Goal: Information Seeking & Learning: Learn about a topic

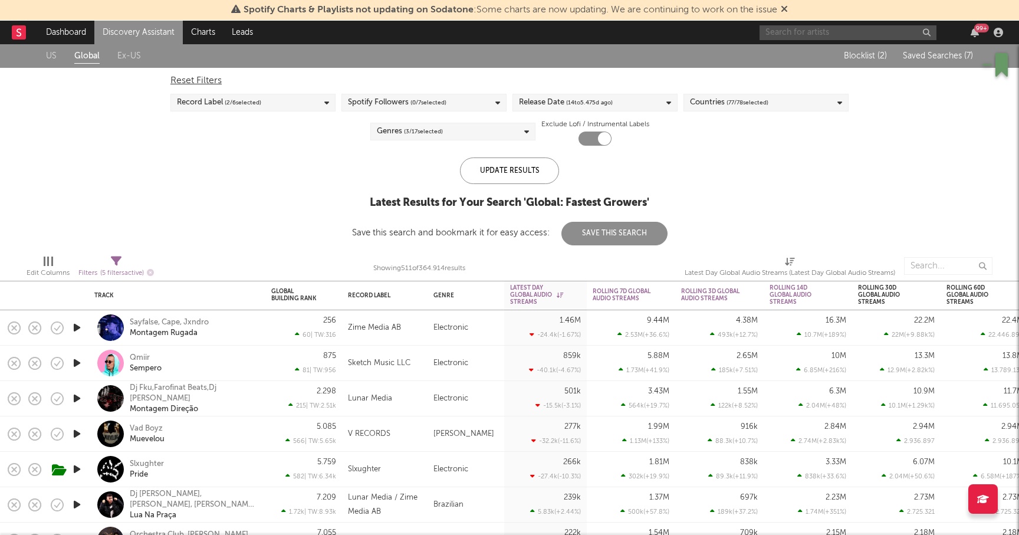
click at [854, 31] on input "text" at bounding box center [848, 32] width 177 height 15
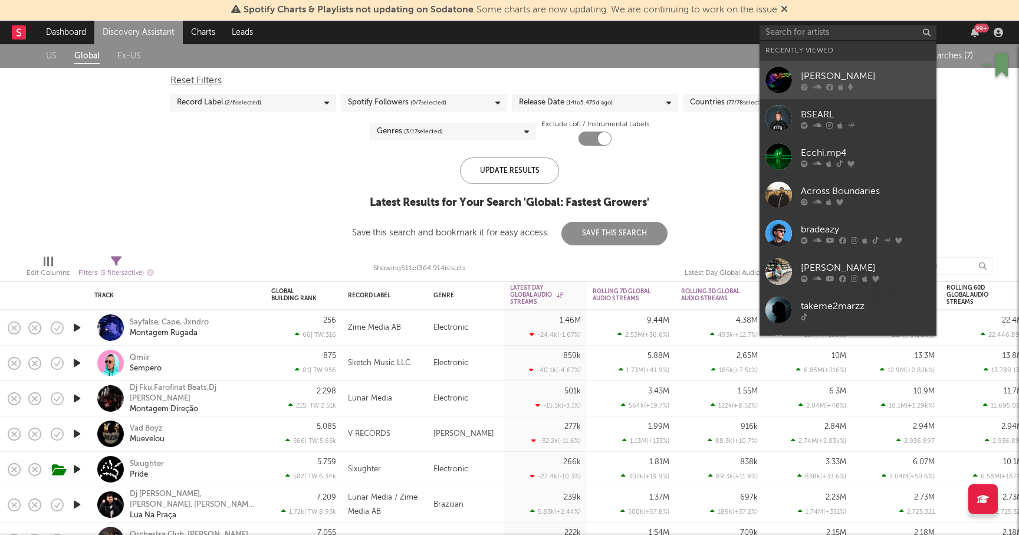
click at [825, 74] on div "[PERSON_NAME]" at bounding box center [866, 76] width 130 height 14
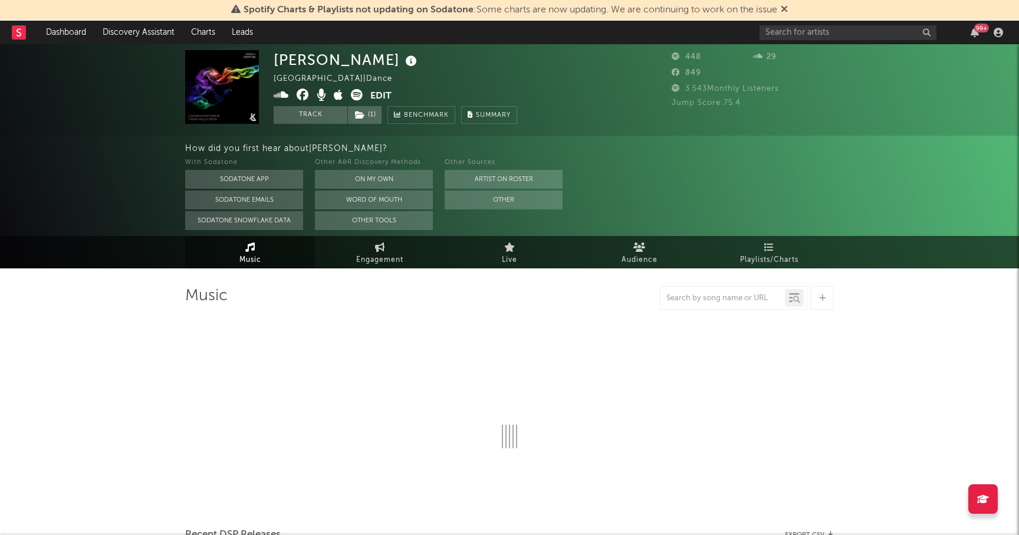
select select "6m"
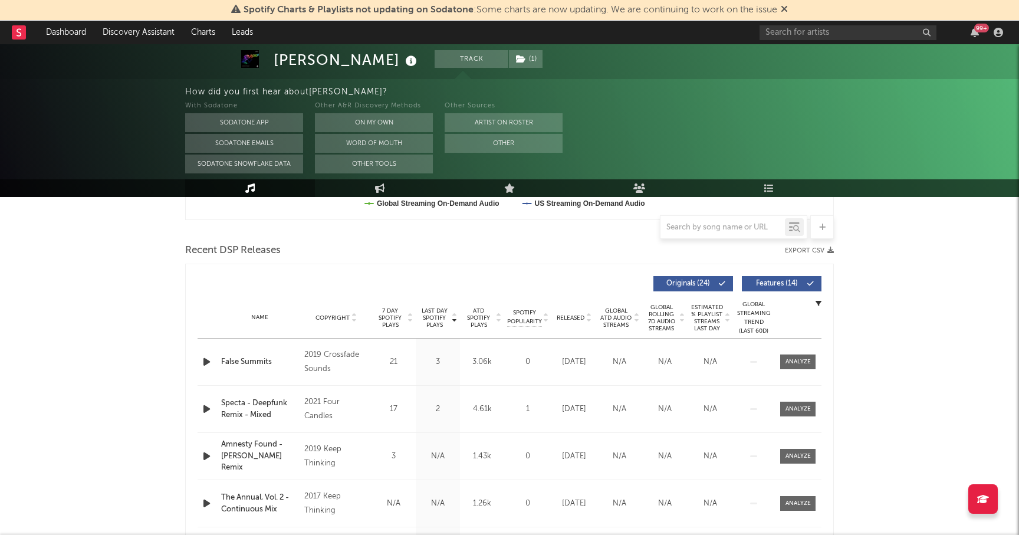
scroll to position [378, 0]
click at [205, 409] on icon "button" at bounding box center [207, 408] width 12 height 15
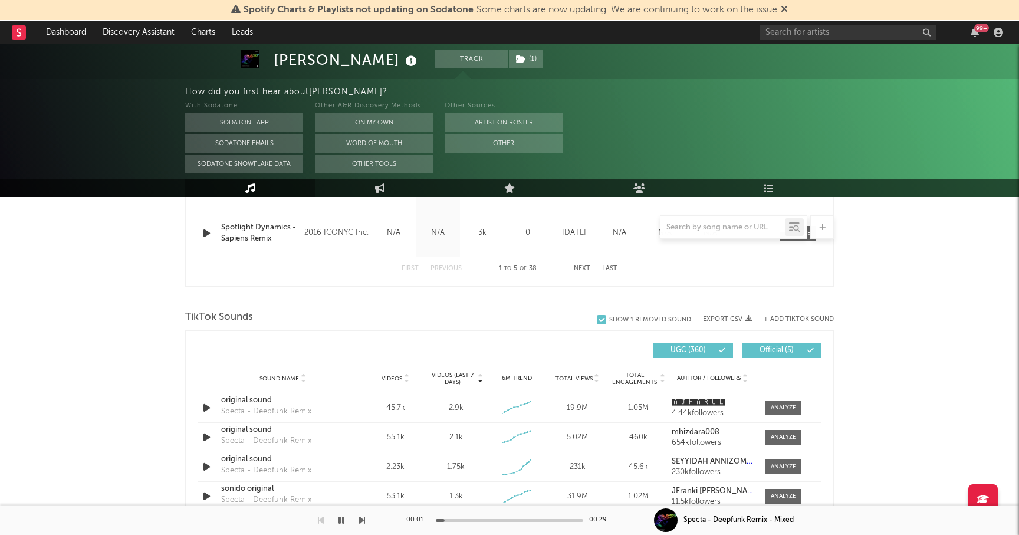
scroll to position [702, 0]
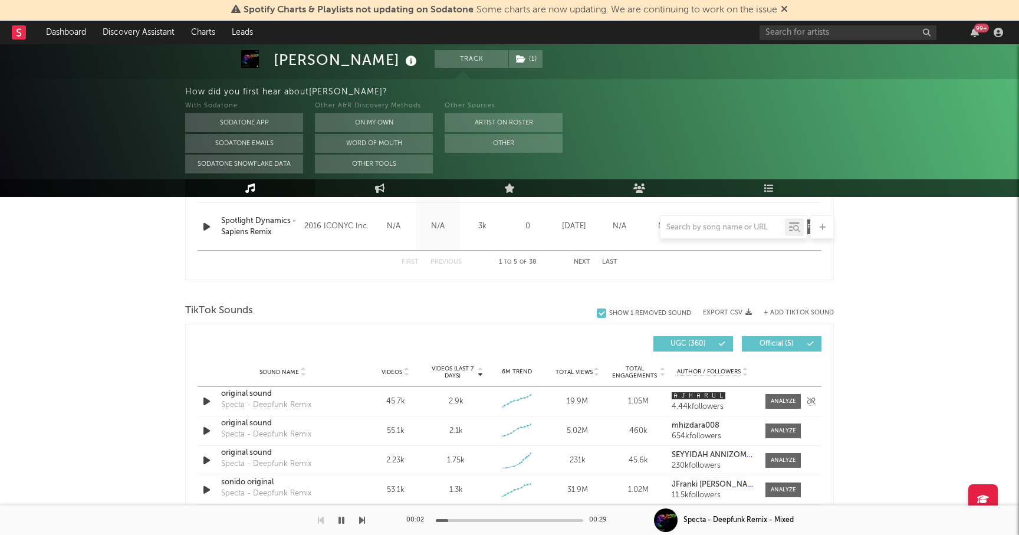
click at [204, 397] on icon "button" at bounding box center [207, 401] width 12 height 15
click at [206, 431] on icon "button" at bounding box center [207, 431] width 12 height 15
click at [206, 399] on icon "button" at bounding box center [207, 401] width 12 height 15
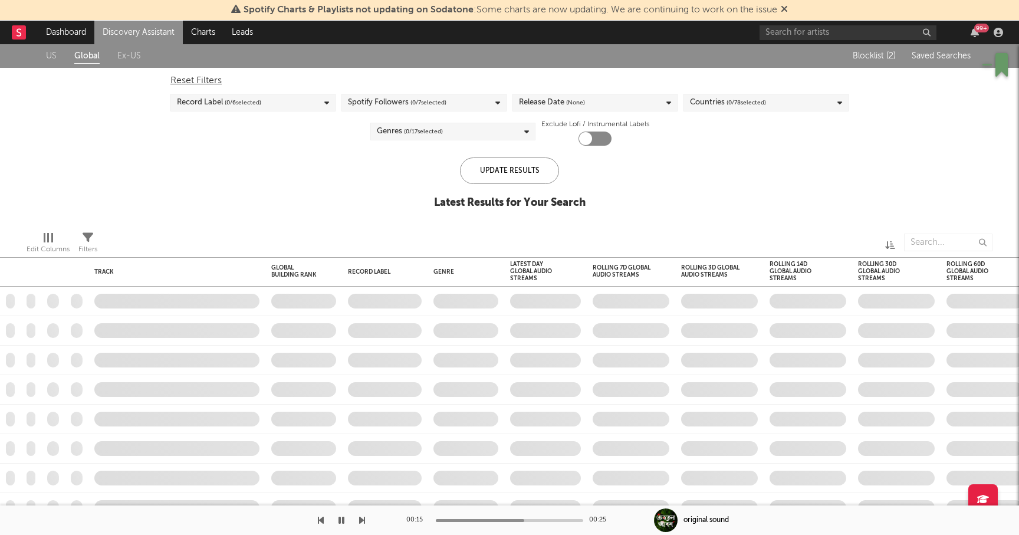
checkbox input "true"
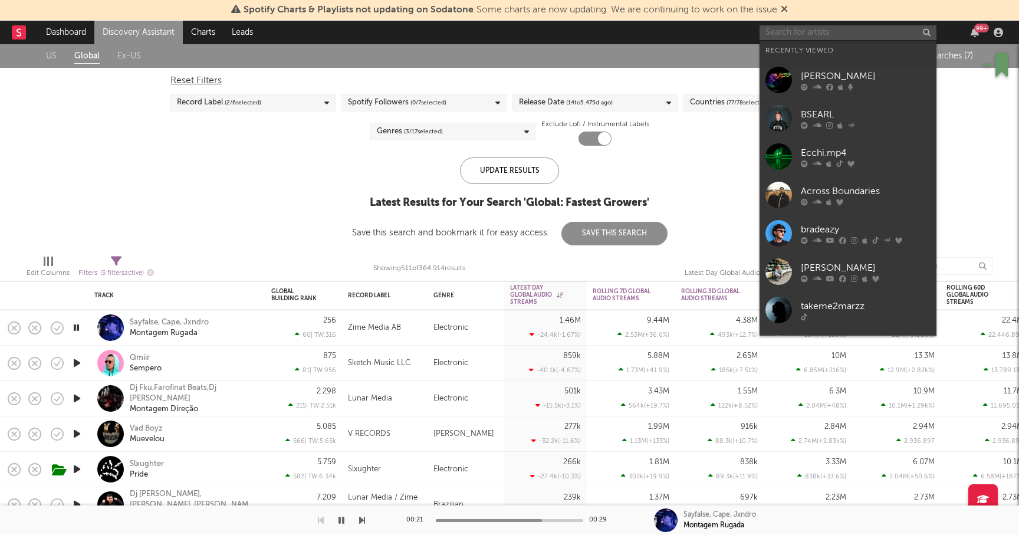
click at [796, 31] on input "text" at bounding box center [848, 32] width 177 height 15
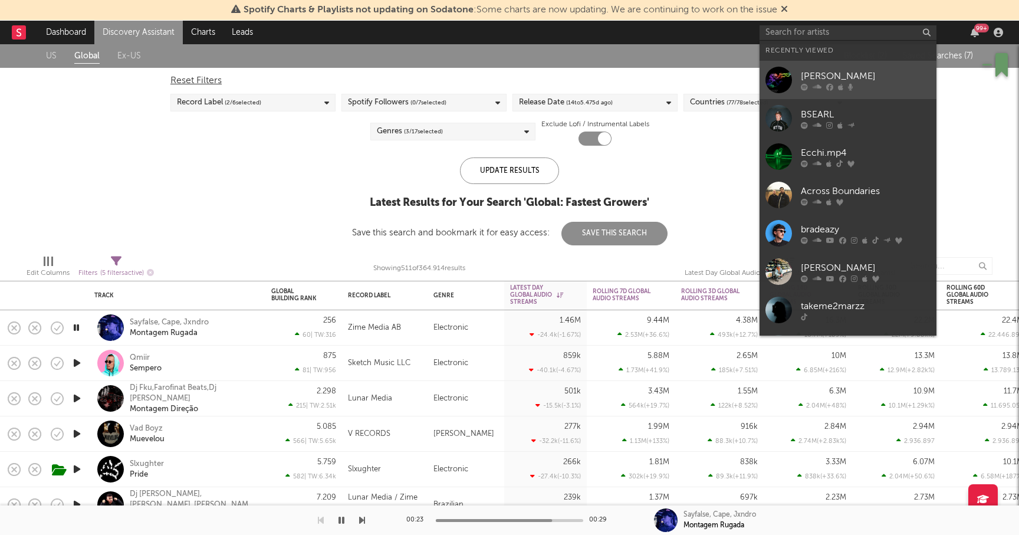
click at [812, 73] on div "[PERSON_NAME]" at bounding box center [866, 76] width 130 height 14
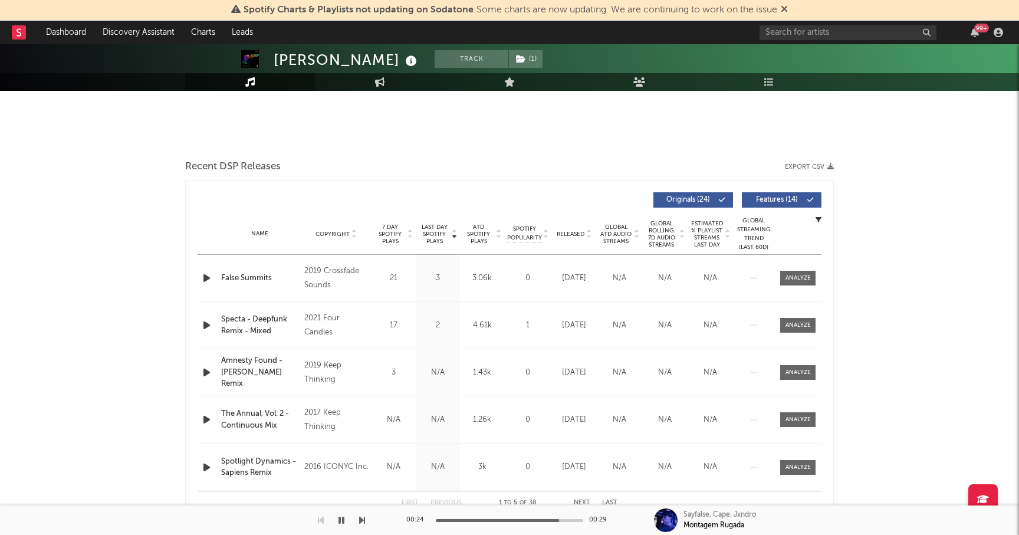
select select "6m"
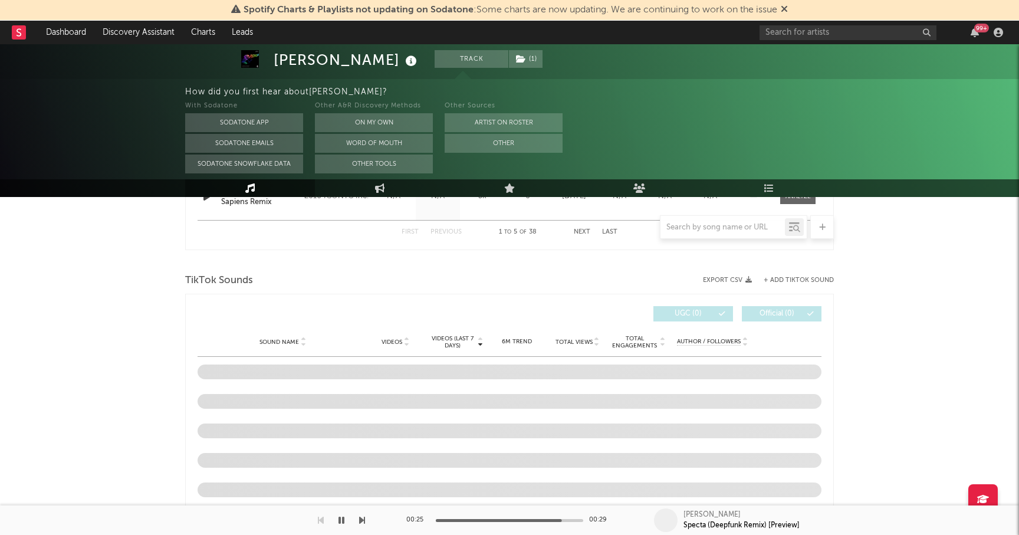
select select "6m"
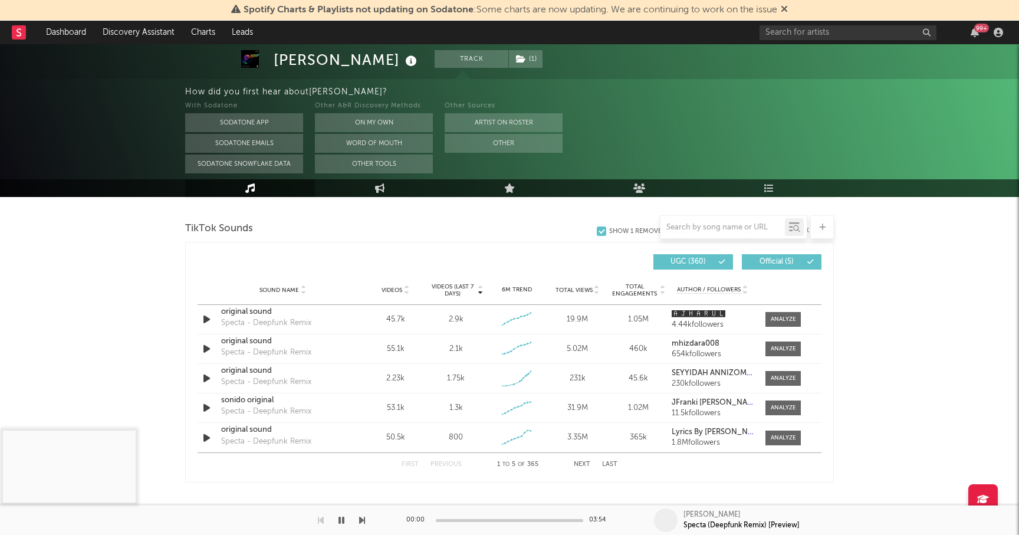
scroll to position [785, 0]
click at [206, 315] on icon "button" at bounding box center [207, 318] width 12 height 15
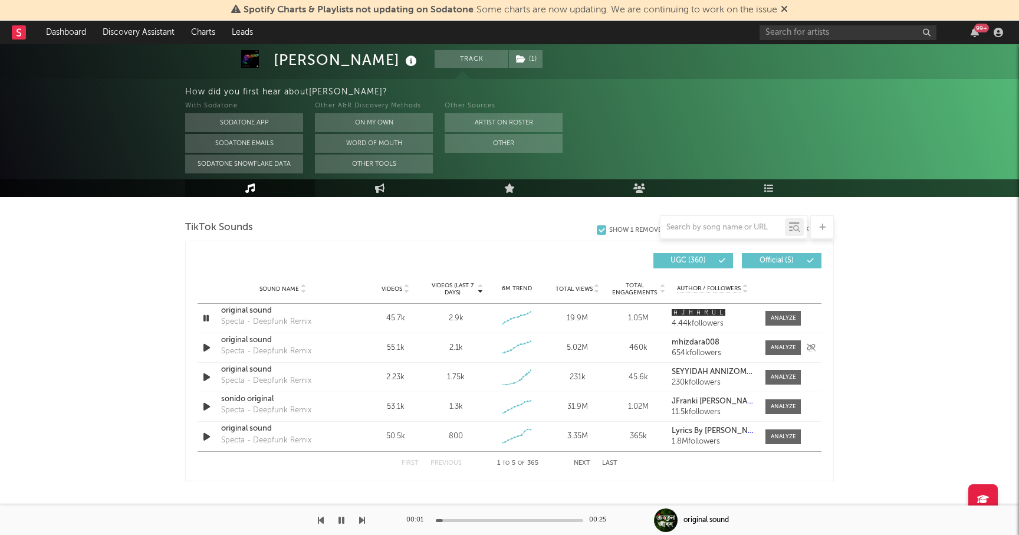
click at [208, 352] on icon "button" at bounding box center [207, 347] width 12 height 15
click at [461, 518] on div "00:03 00:50" at bounding box center [509, 520] width 206 height 29
click at [461, 520] on div at bounding box center [509, 520] width 147 height 3
click at [484, 519] on div at bounding box center [509, 520] width 147 height 3
click at [501, 519] on div at bounding box center [509, 520] width 147 height 3
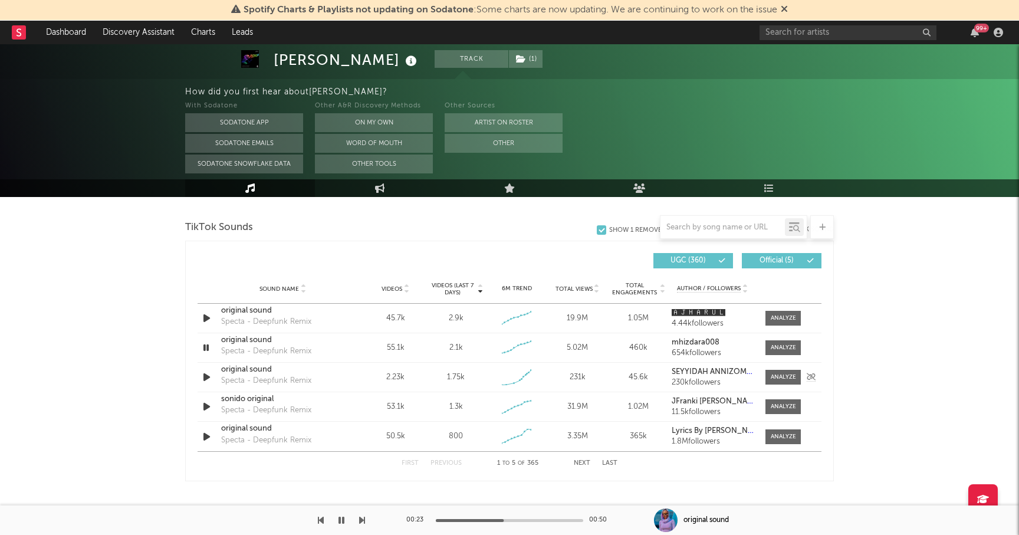
click at [205, 377] on icon "button" at bounding box center [207, 377] width 12 height 15
click at [206, 376] on icon "button" at bounding box center [206, 377] width 11 height 15
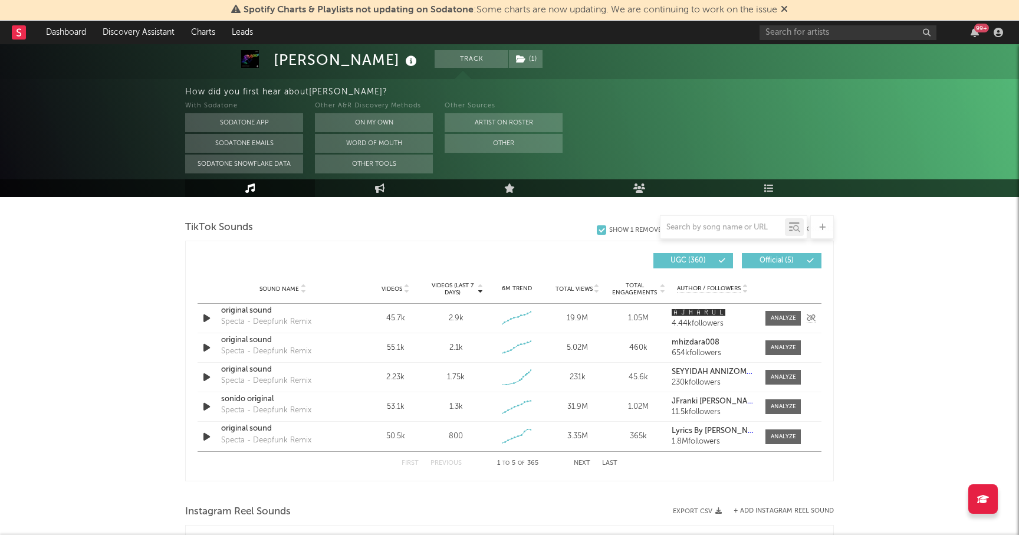
click at [693, 309] on div "Sound Name original sound Specta - Deepfunk Remix Videos 45.7k Videos (last 7 d…" at bounding box center [510, 318] width 624 height 29
click at [693, 310] on strong "🅰🅹🅷🅰🆁🆄🅻" at bounding box center [699, 313] width 54 height 8
click at [208, 320] on icon "button" at bounding box center [207, 318] width 12 height 15
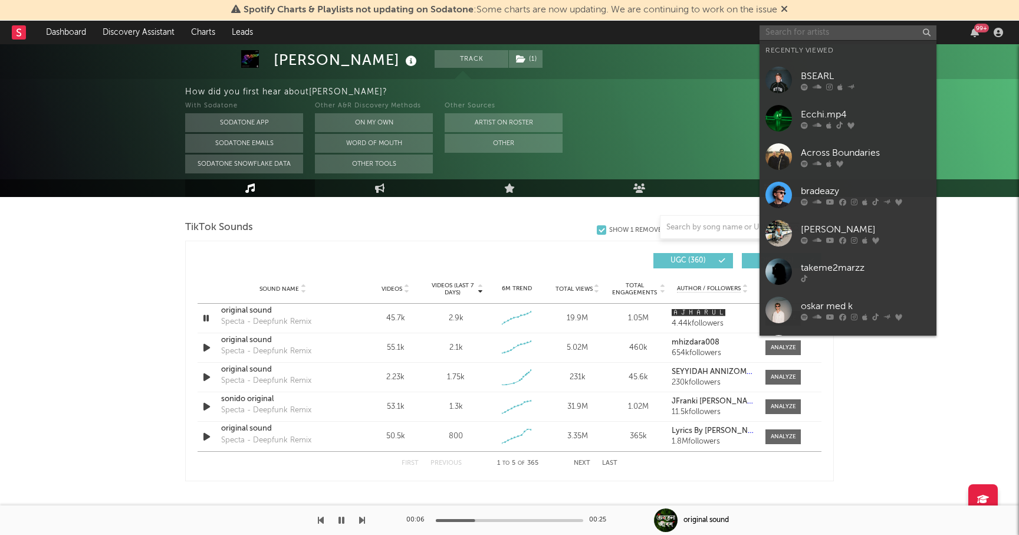
click at [805, 35] on input "text" at bounding box center [848, 32] width 177 height 15
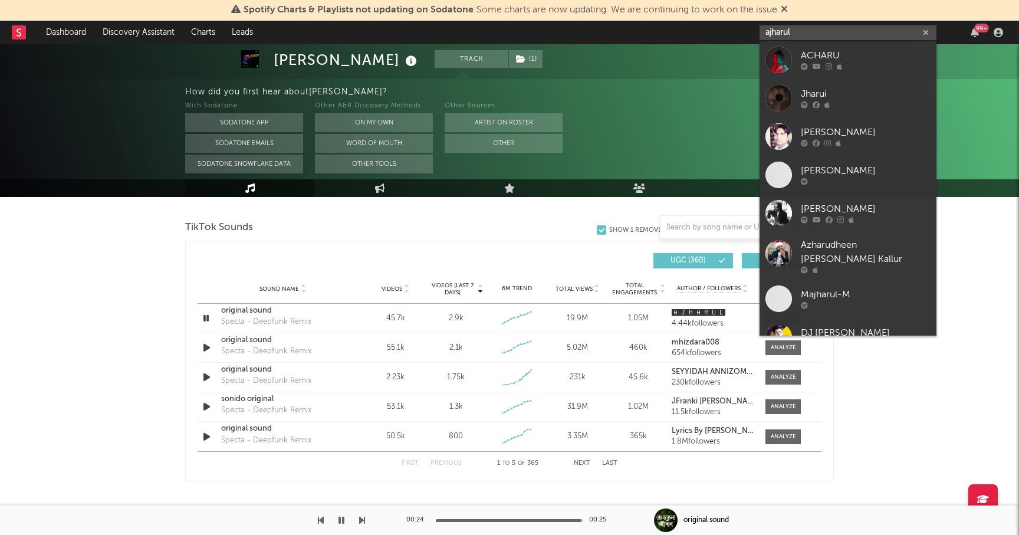
type input "ajharul"
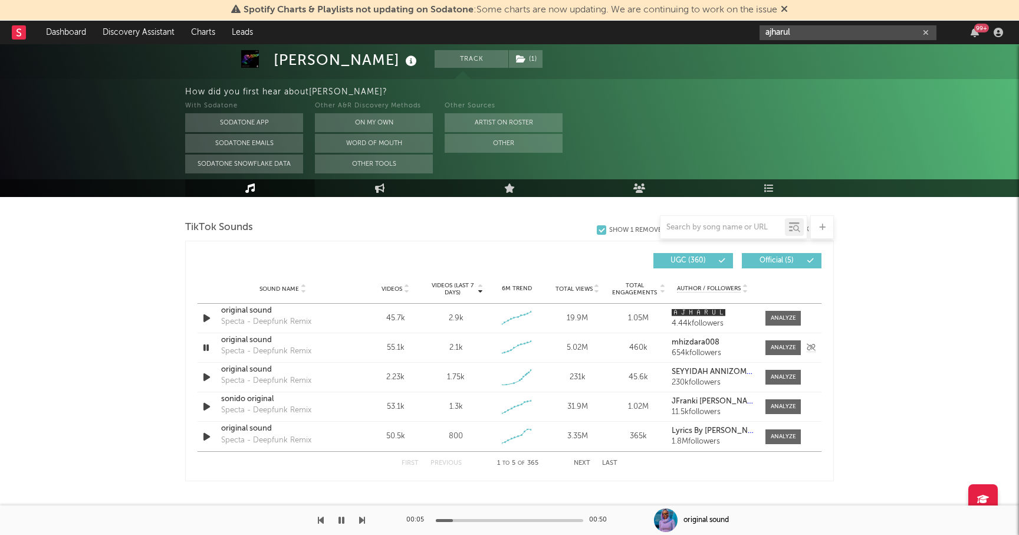
click at [208, 349] on icon "button" at bounding box center [206, 347] width 11 height 15
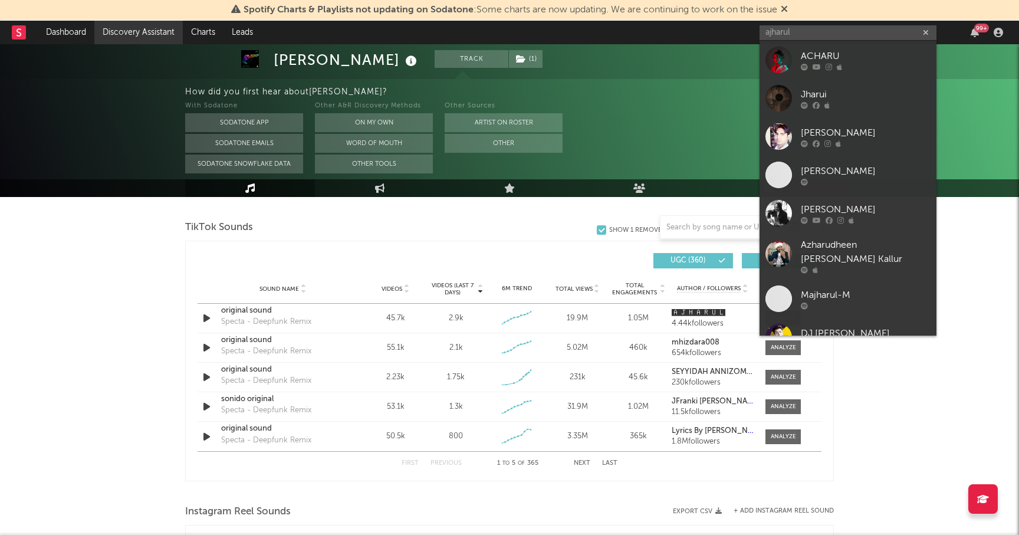
click at [140, 28] on link "Discovery Assistant" at bounding box center [138, 33] width 88 height 24
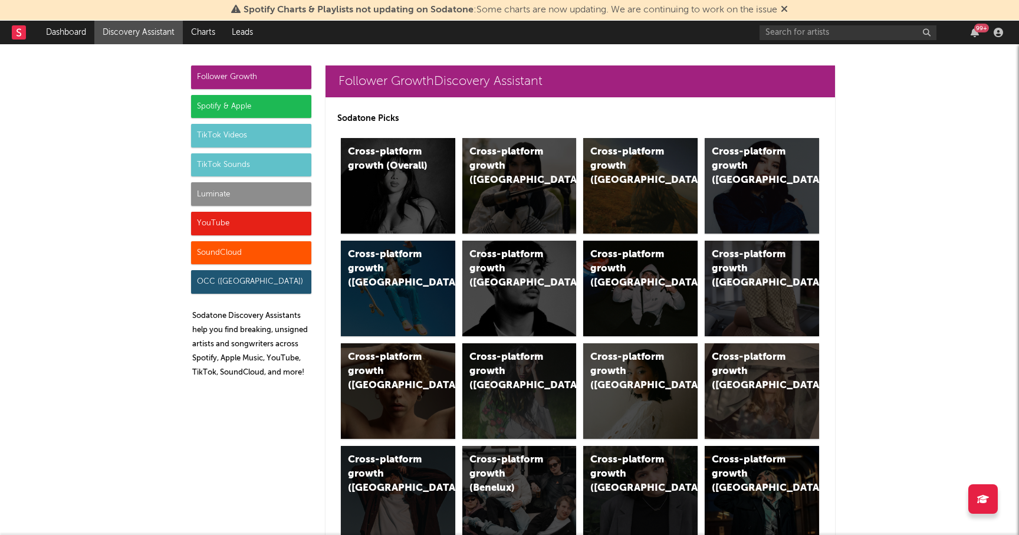
click at [261, 168] on div "TikTok Sounds" at bounding box center [251, 165] width 120 height 24
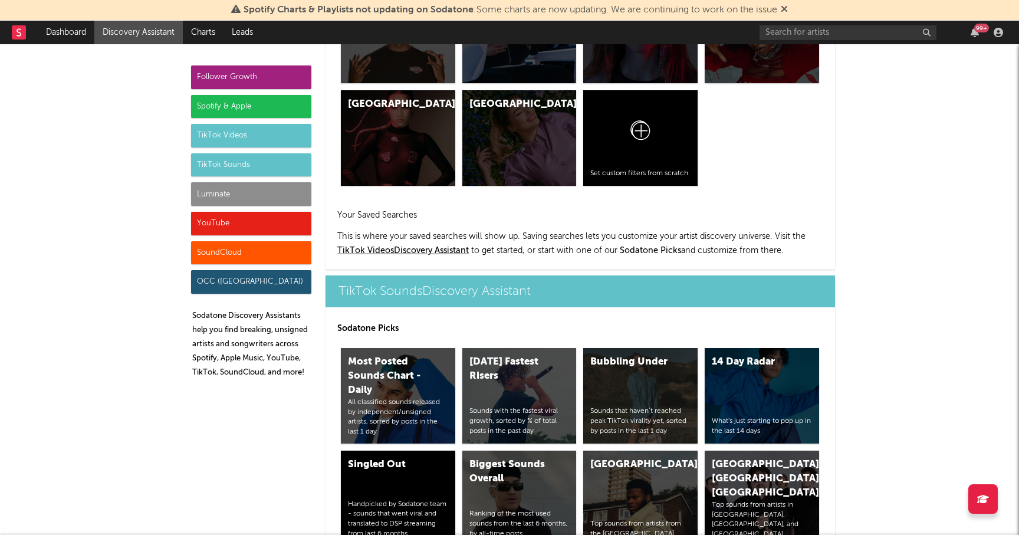
scroll to position [4893, 0]
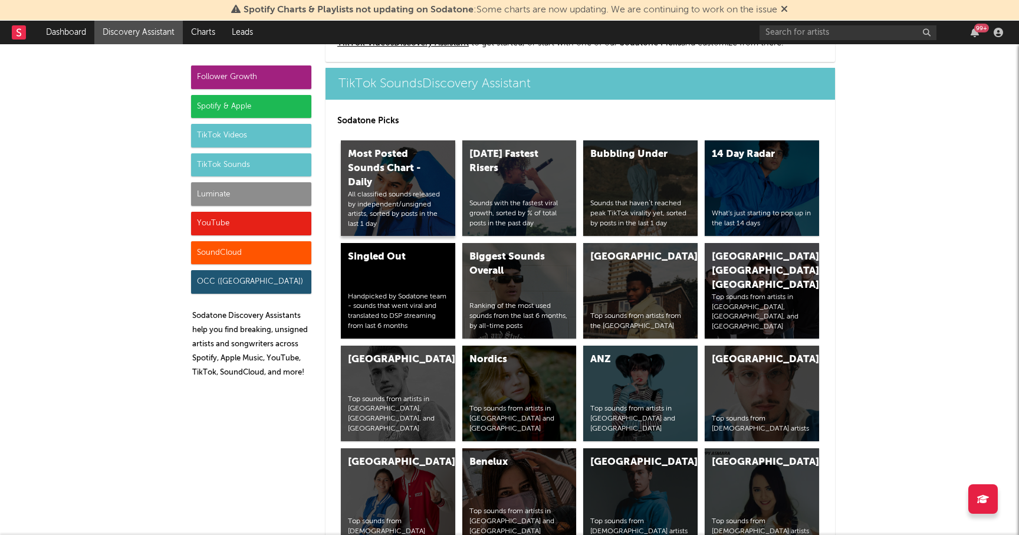
click at [411, 178] on div "Most Posted Sounds Chart - Daily" at bounding box center [388, 168] width 80 height 42
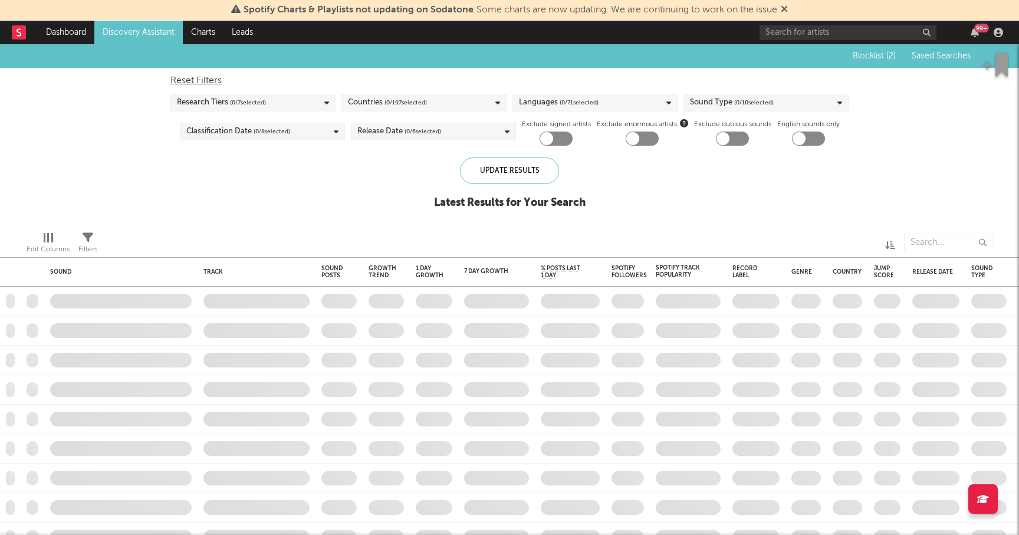
checkbox input "true"
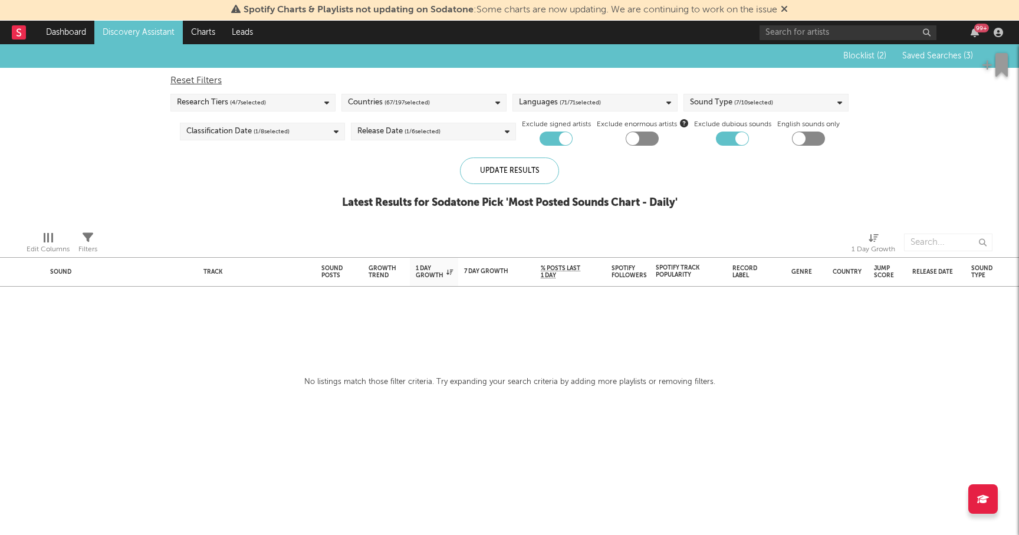
click at [143, 34] on link "Discovery Assistant" at bounding box center [138, 33] width 88 height 24
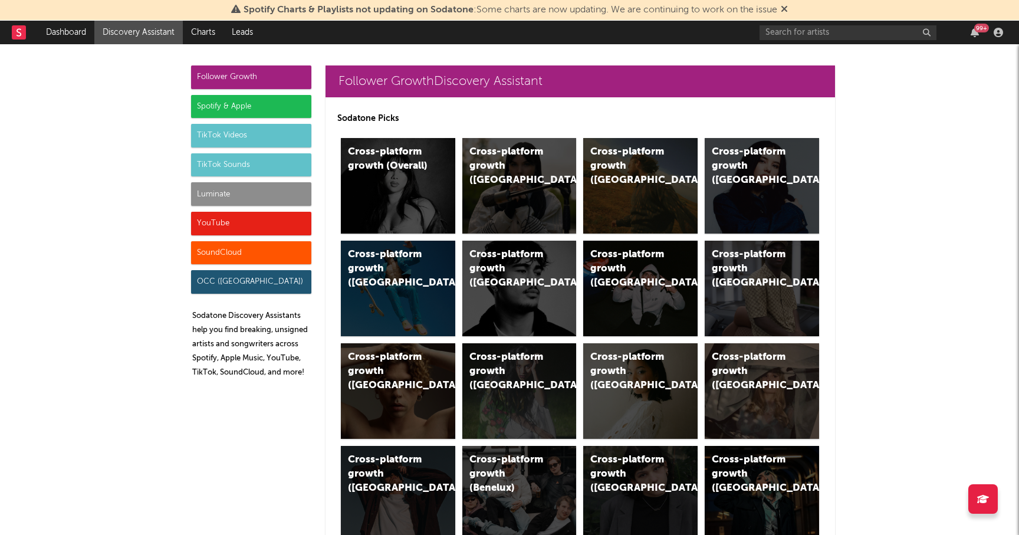
click at [268, 168] on div "TikTok Sounds" at bounding box center [251, 165] width 120 height 24
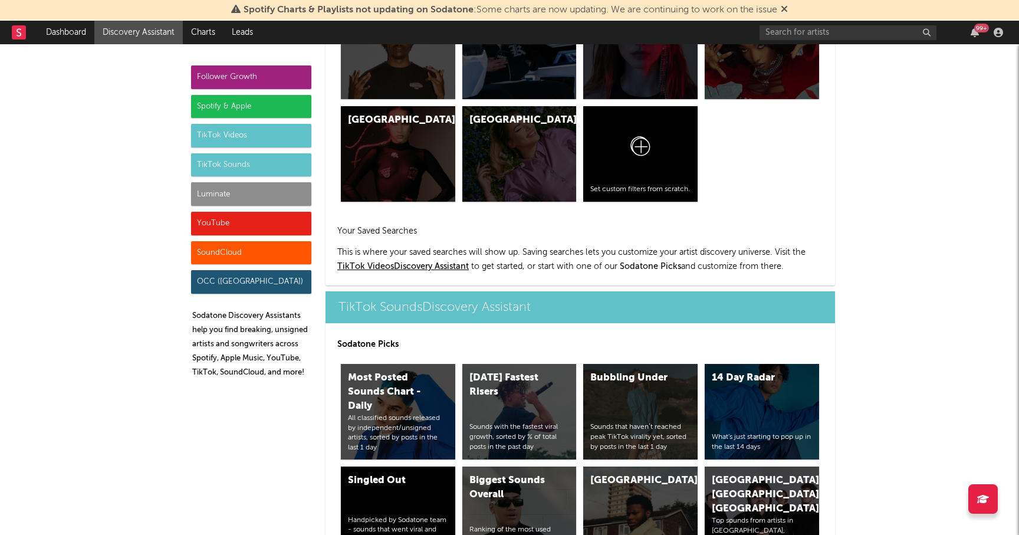
scroll to position [4893, 0]
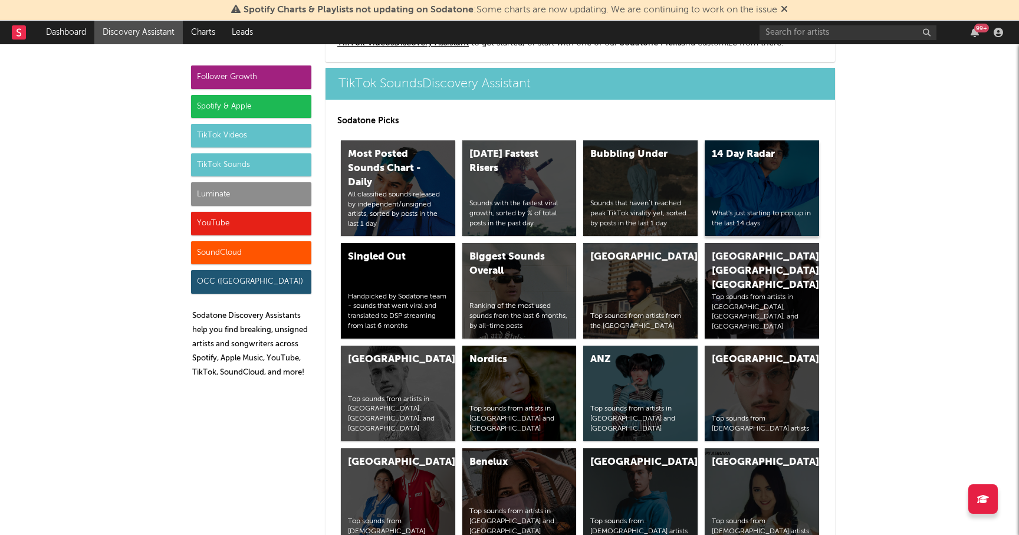
click at [766, 193] on div "14 Day Radar What's just starting to pop up in the last 14 days" at bounding box center [762, 188] width 114 height 96
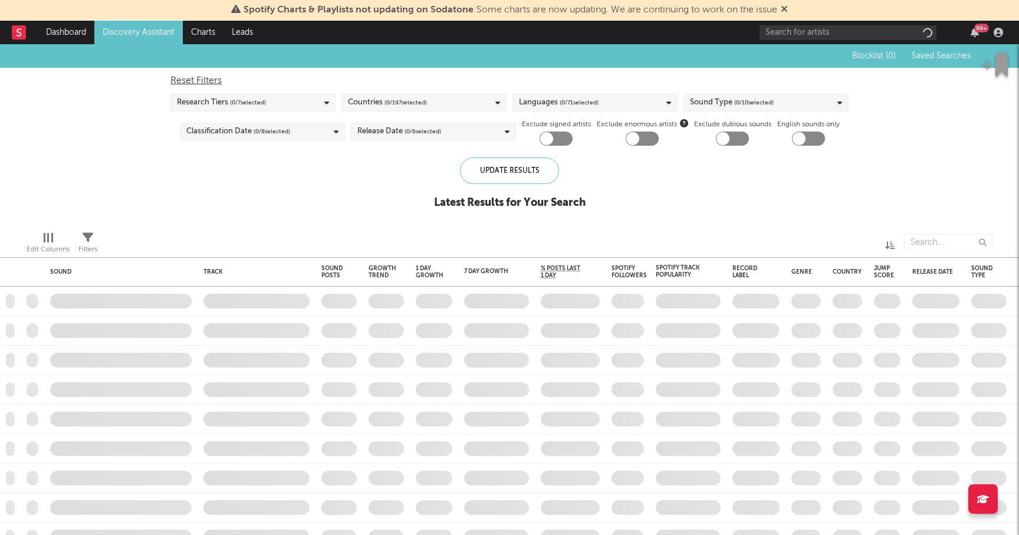
checkbox input "true"
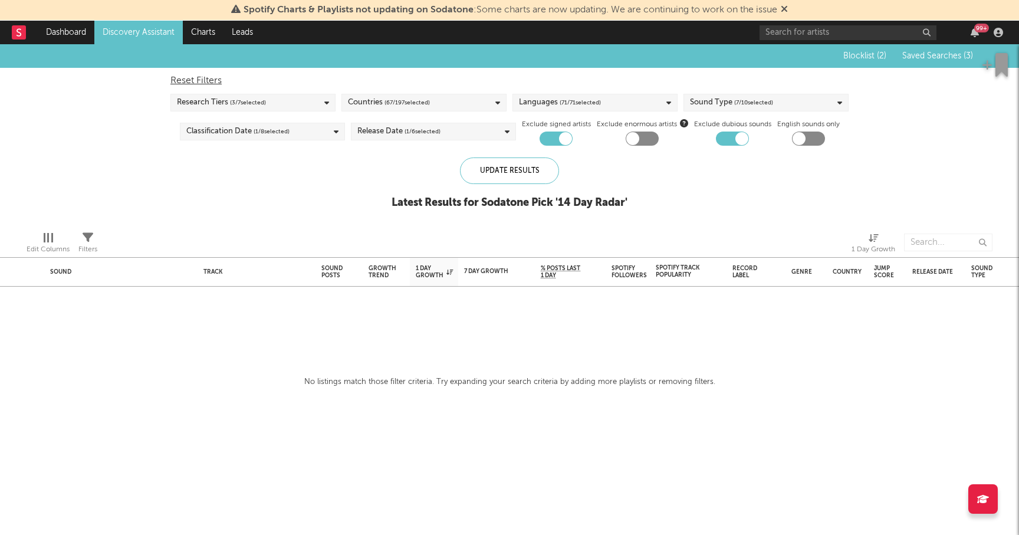
click at [147, 31] on link "Discovery Assistant" at bounding box center [138, 33] width 88 height 24
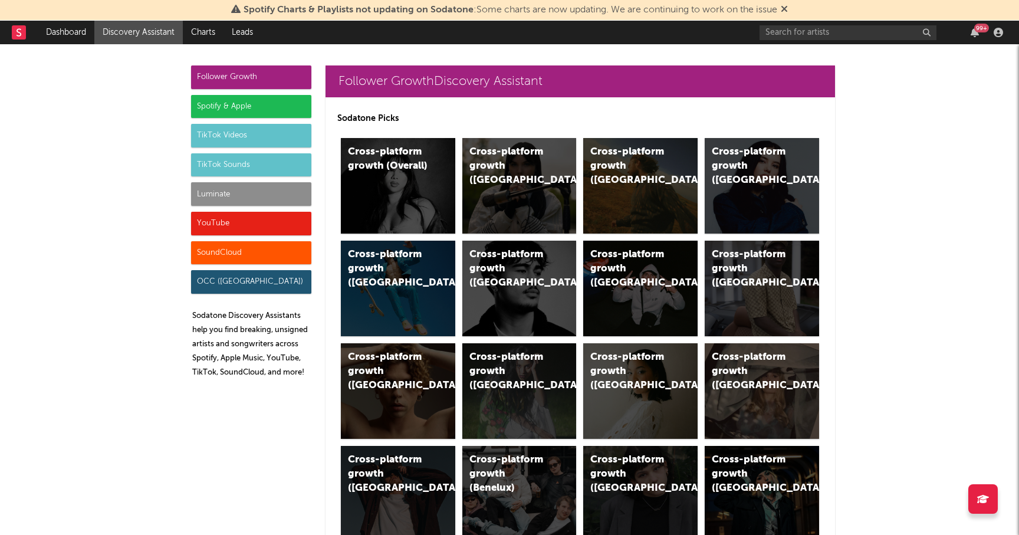
click at [221, 254] on div "SoundCloud" at bounding box center [251, 253] width 120 height 24
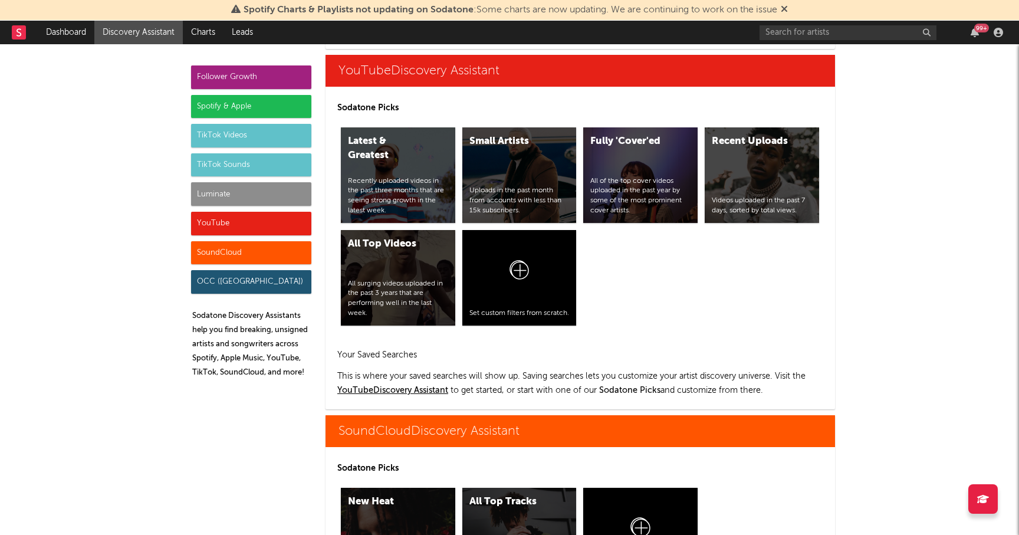
scroll to position [8160, 0]
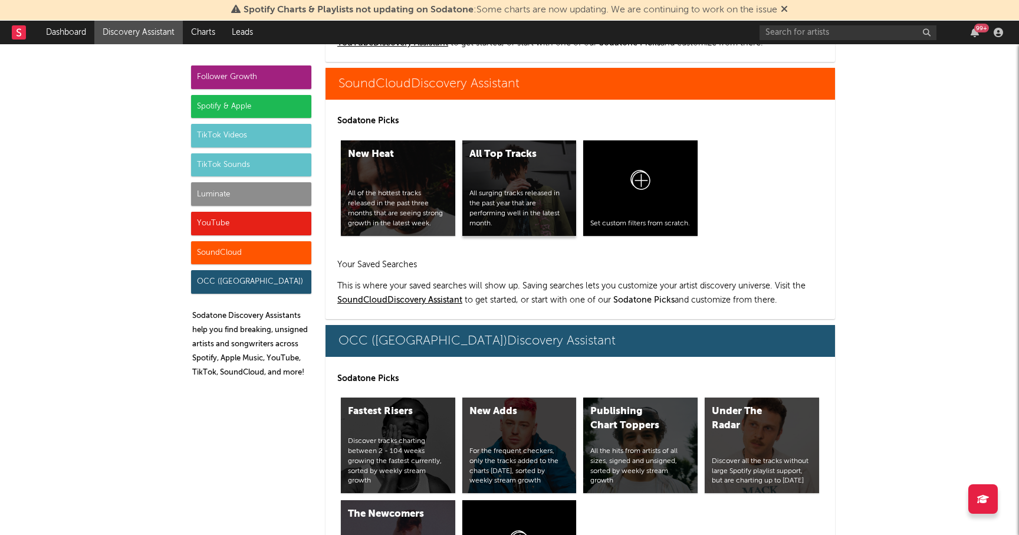
click at [524, 201] on div "All surging tracks released in the past year that are performing well in the la…" at bounding box center [520, 209] width 100 height 40
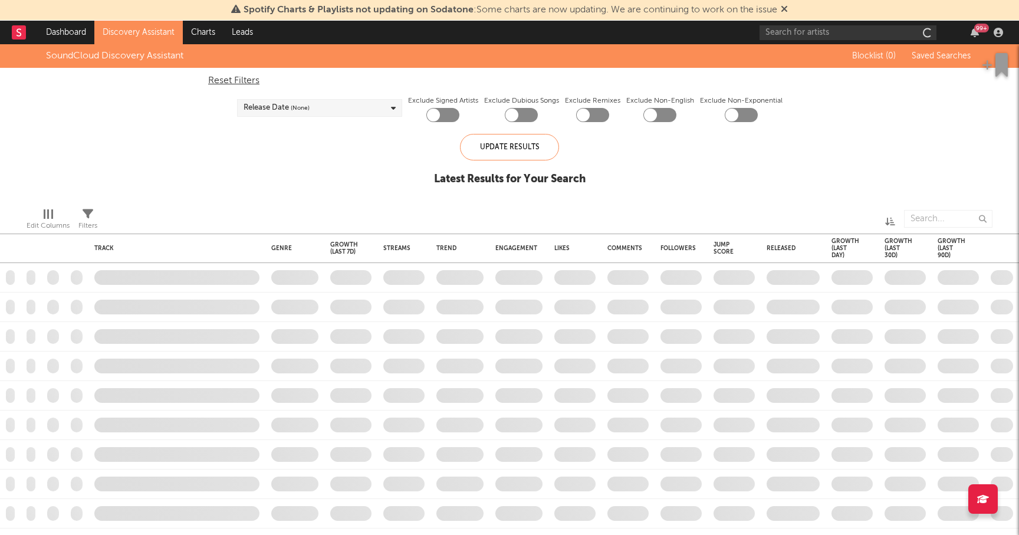
checkbox input "true"
